Goal: Task Accomplishment & Management: Use online tool/utility

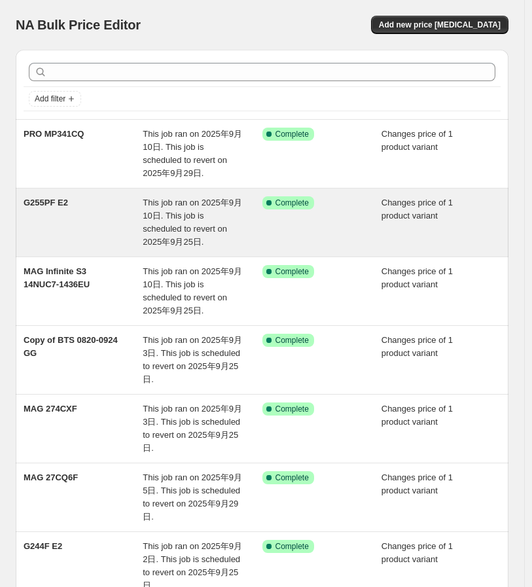
click at [49, 215] on div "G255PF E2" at bounding box center [83, 222] width 119 height 52
